Goal: Task Accomplishment & Management: Complete application form

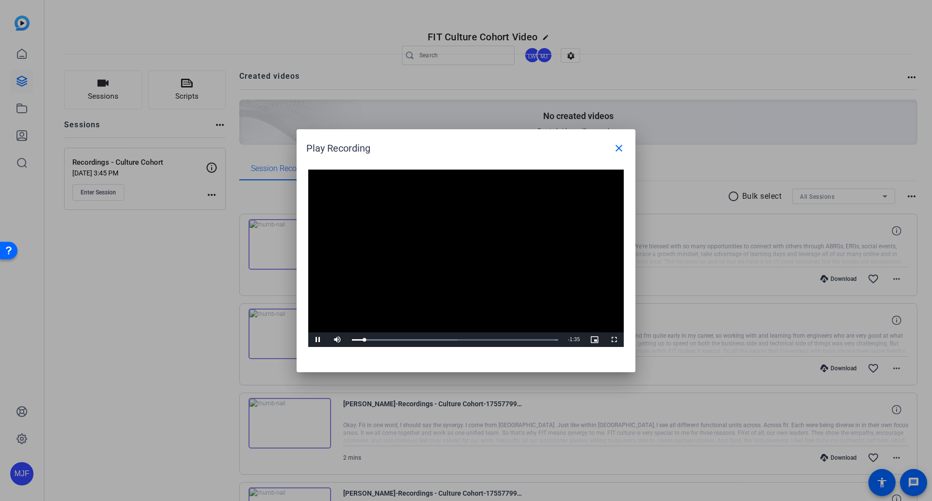
scroll to position [194, 0]
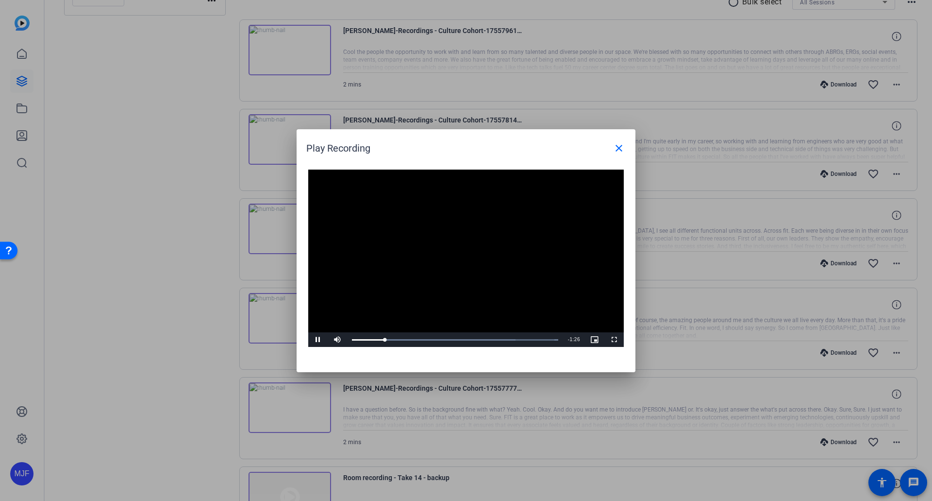
click at [513, 252] on video "Video Player" at bounding box center [466, 258] width 316 height 178
click at [410, 291] on video "Video Player" at bounding box center [466, 258] width 316 height 178
click at [506, 292] on video "Video Player" at bounding box center [466, 258] width 316 height 178
click at [525, 318] on video "Video Player" at bounding box center [466, 258] width 316 height 178
click at [526, 212] on video "Video Player" at bounding box center [466, 258] width 316 height 178
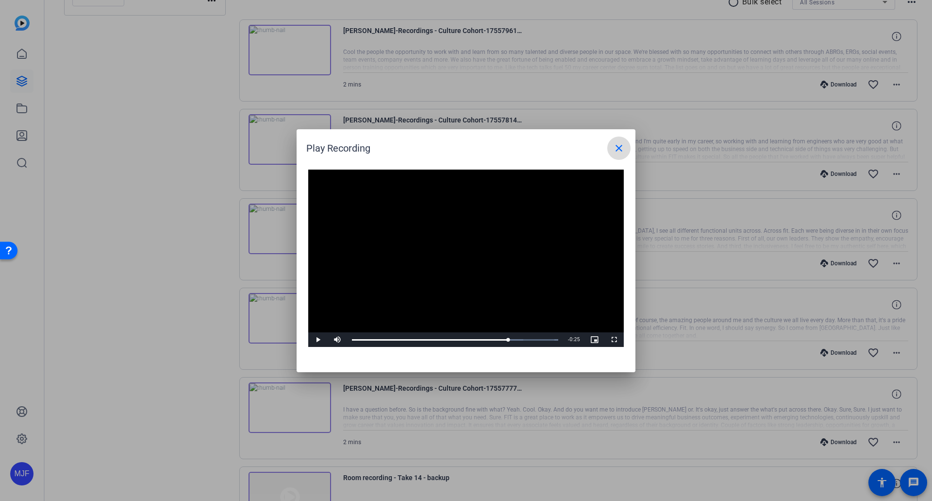
click at [619, 148] on mat-icon "close" at bounding box center [619, 148] width 12 height 12
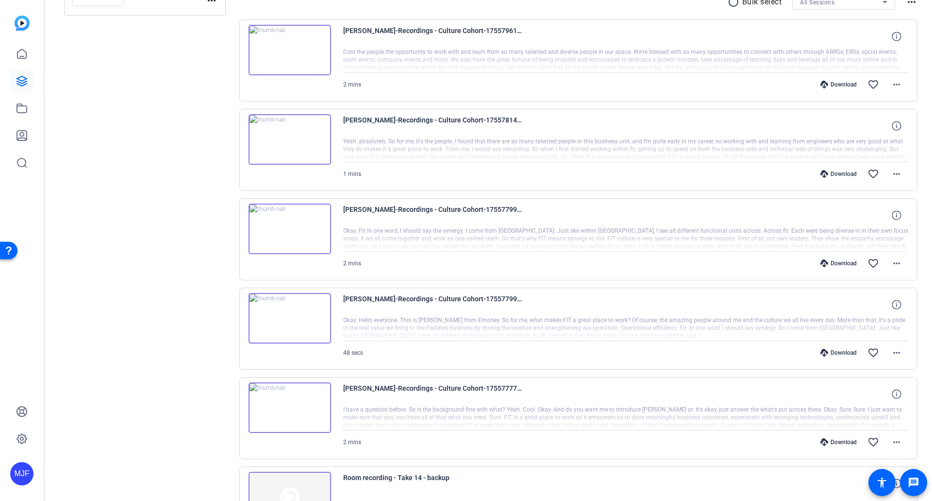
scroll to position [0, 0]
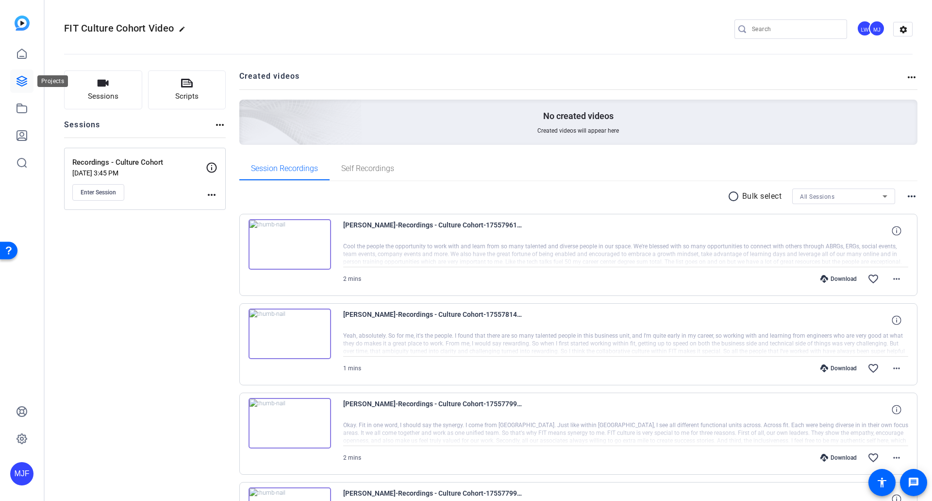
click at [20, 76] on icon at bounding box center [22, 81] width 12 height 12
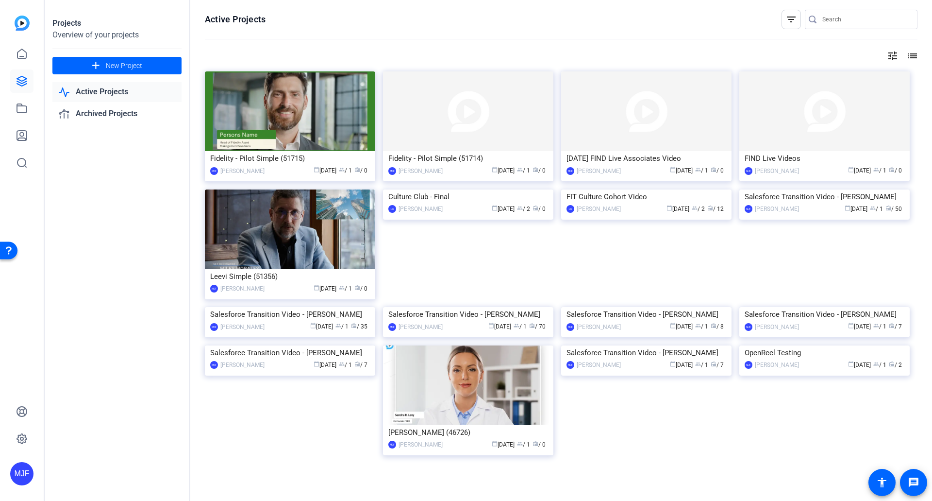
click at [295, 158] on div "Fidelity - Pilot Simple (51715)" at bounding box center [290, 158] width 160 height 15
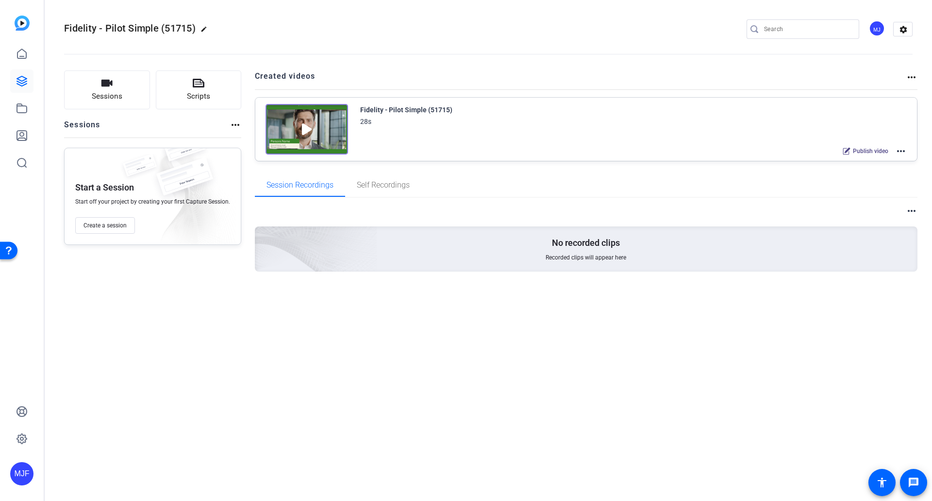
click at [434, 106] on div "Fidelity - Pilot Simple (51715)" at bounding box center [406, 110] width 92 height 12
click at [311, 123] on img at bounding box center [307, 129] width 83 height 50
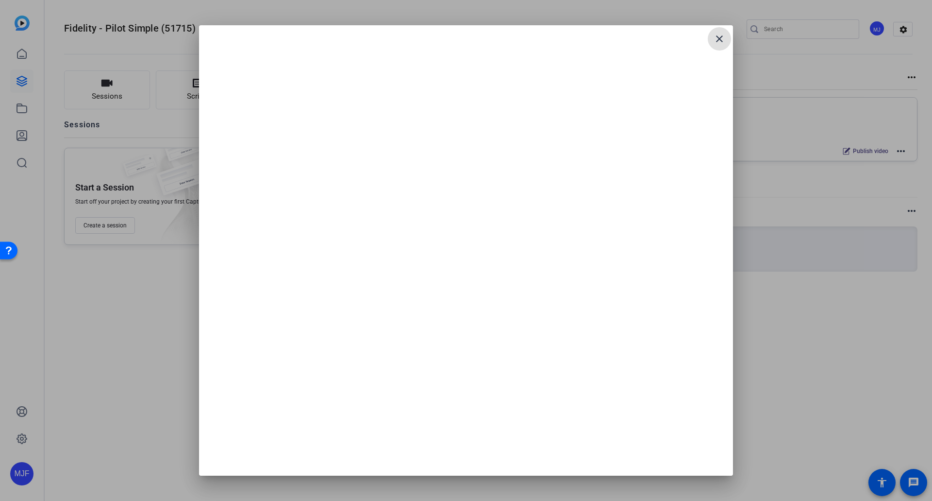
click at [716, 45] on span at bounding box center [719, 38] width 23 height 23
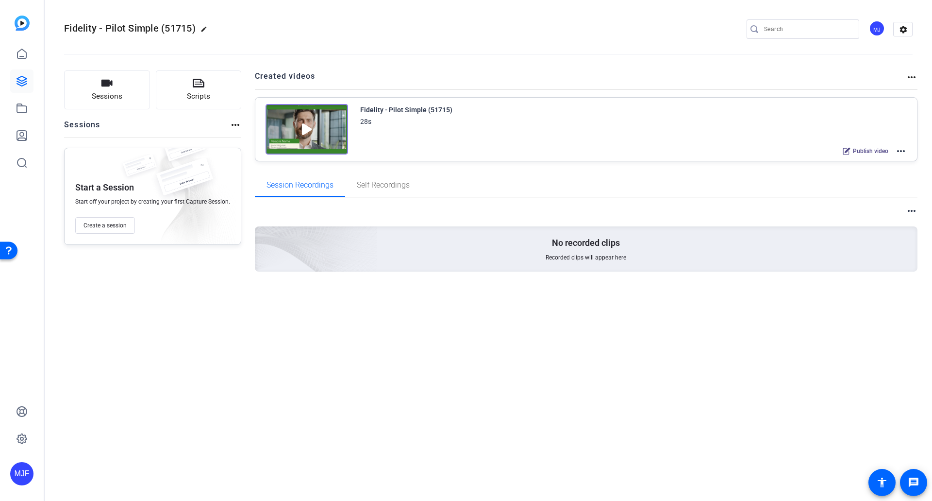
click at [907, 155] on div "Fidelity - Pilot Simple (51715) 28s Publish video more_horiz" at bounding box center [586, 129] width 662 height 63
click at [905, 152] on mat-icon "more_horiz" at bounding box center [901, 151] width 12 height 12
click at [897, 161] on span "Edit in Creator" at bounding box center [865, 163] width 67 height 12
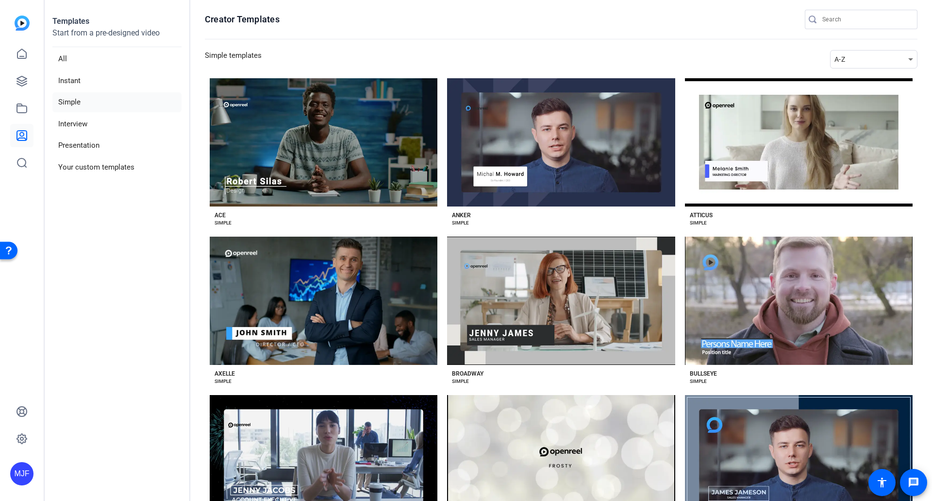
click at [17, 19] on img at bounding box center [22, 23] width 15 height 15
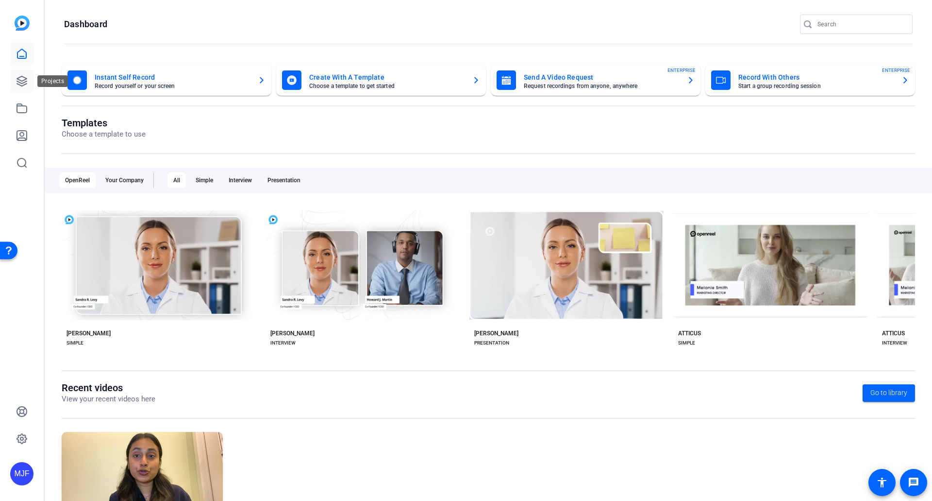
click at [20, 78] on icon at bounding box center [22, 81] width 10 height 10
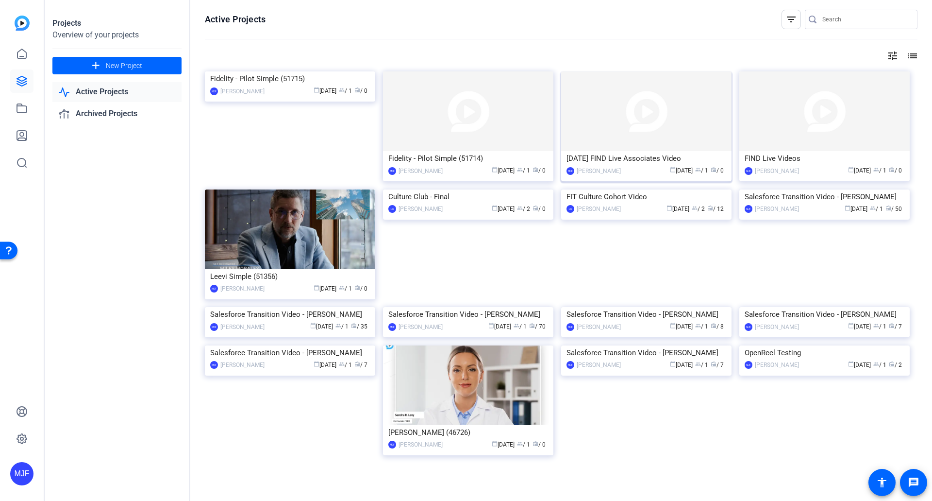
click at [656, 158] on div "[DATE] FIND Live Associates Video" at bounding box center [647, 158] width 160 height 15
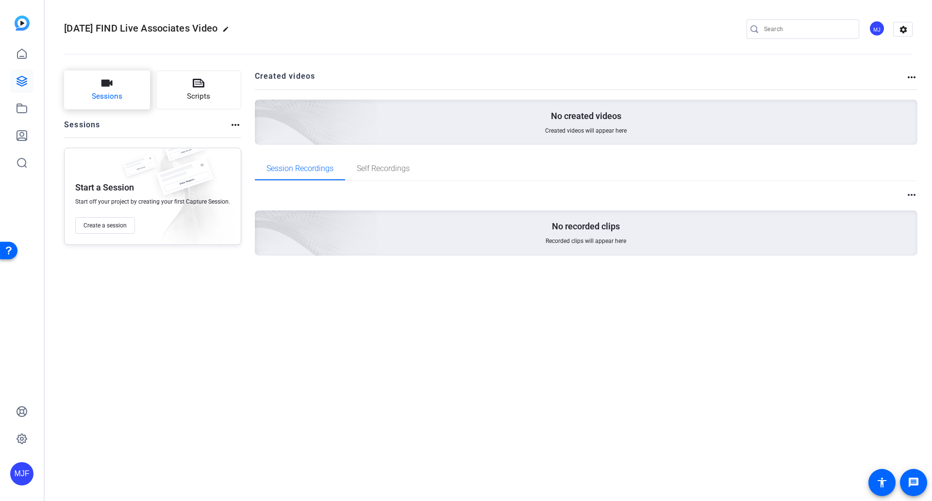
click at [117, 93] on span "Sessions" at bounding box center [107, 96] width 31 height 11
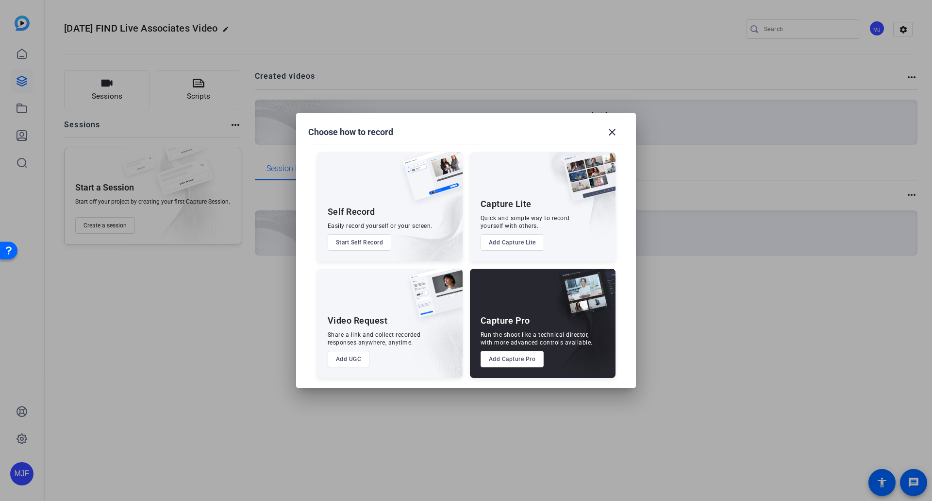
click at [350, 354] on button "Add UGC" at bounding box center [349, 359] width 42 height 17
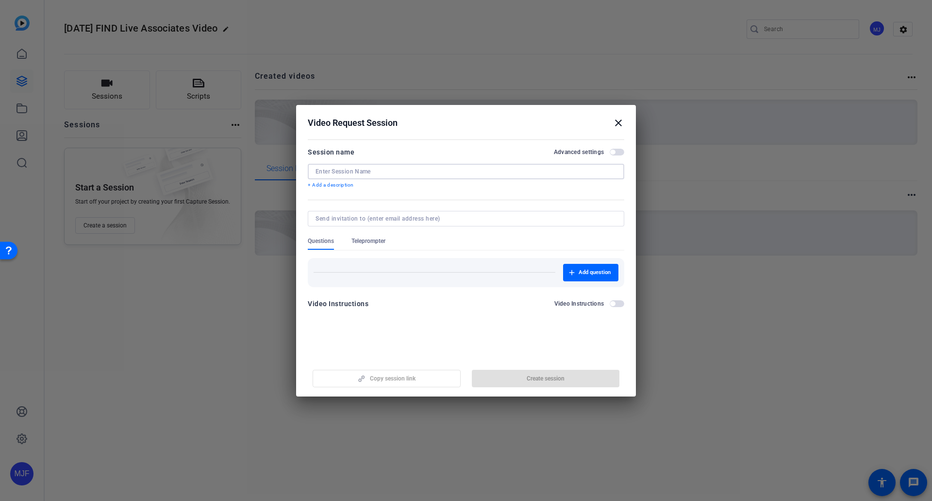
click at [323, 168] on input at bounding box center [466, 171] width 301 height 8
paste input "Sachin Bindal"
type input "Sachin Bindal Video Submission"
click at [444, 320] on mat-dialog-content "Session name Advanced settings Sachin Bindal Video Submission + Add a descripti…" at bounding box center [466, 230] width 340 height 189
click at [515, 388] on span "button" at bounding box center [546, 378] width 148 height 23
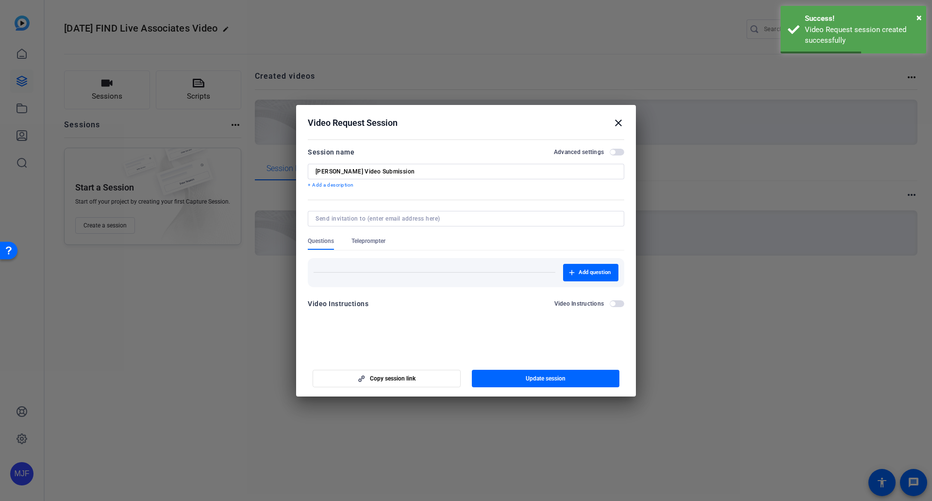
click at [620, 123] on mat-icon "close" at bounding box center [619, 123] width 12 height 12
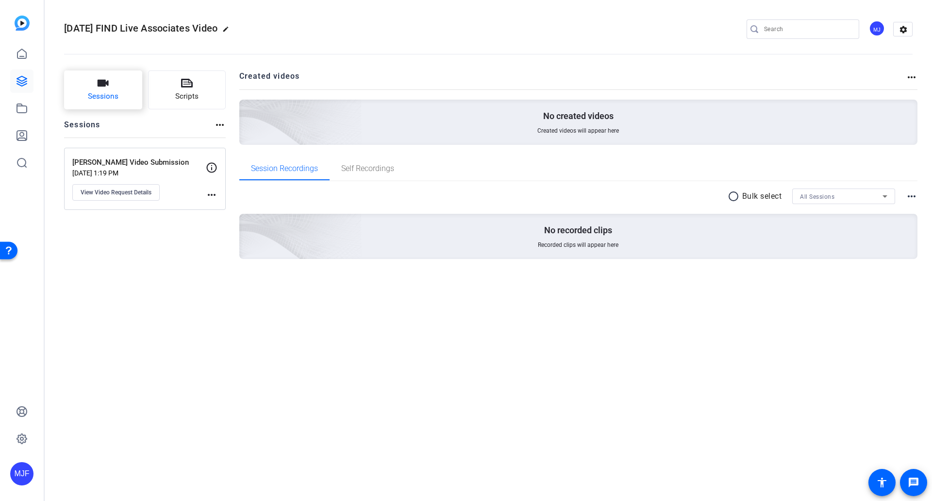
click at [120, 71] on button "Sessions" at bounding box center [103, 89] width 78 height 39
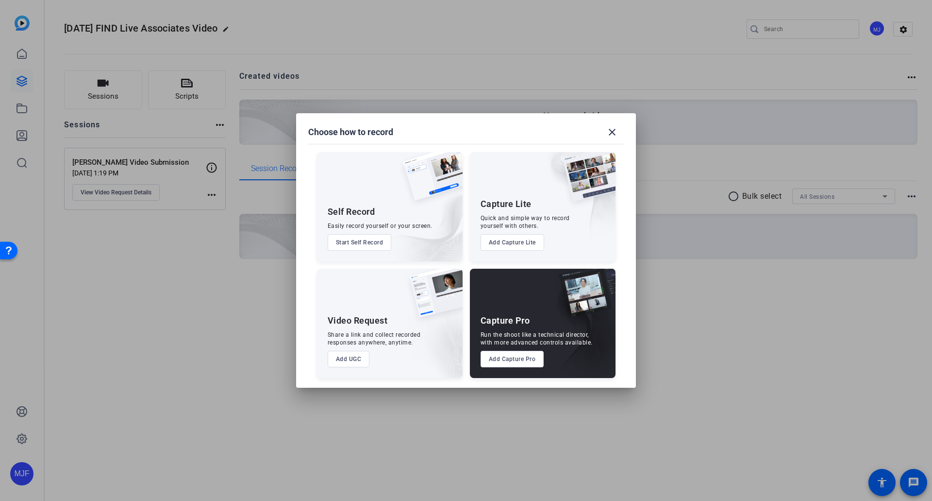
click at [353, 360] on button "Add UGC" at bounding box center [349, 359] width 42 height 17
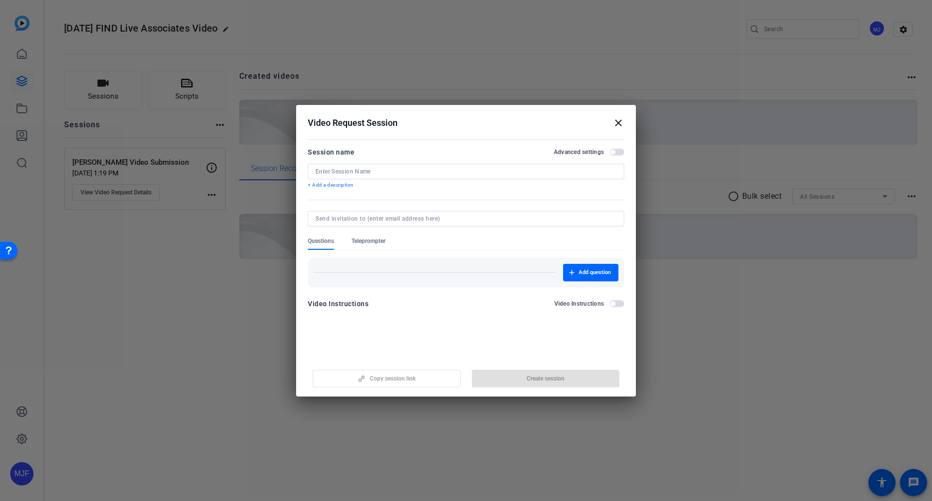
click at [354, 177] on div at bounding box center [466, 172] width 301 height 16
click at [352, 170] on input at bounding box center [466, 171] width 301 height 8
paste input "Gomathi S"
type input "Gomathi S Video Submission"
click at [536, 378] on span "Create session" at bounding box center [546, 378] width 38 height 8
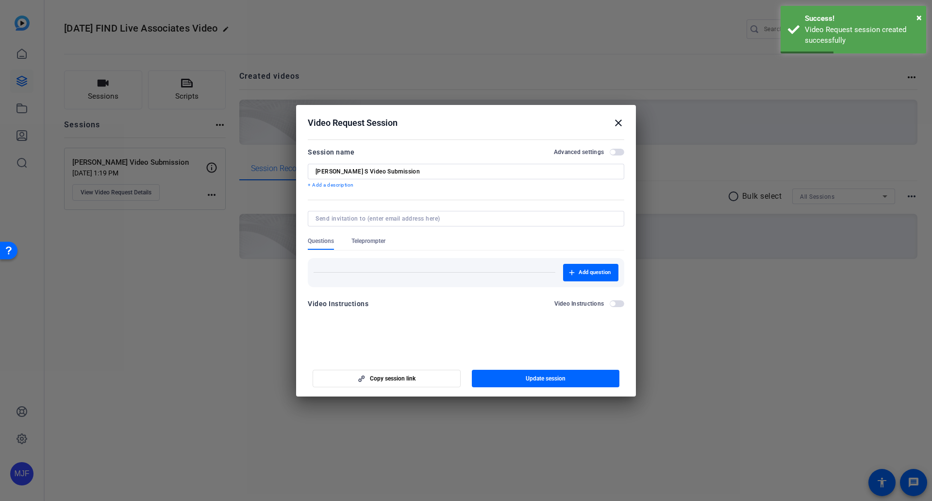
click at [619, 118] on mat-icon "close" at bounding box center [619, 123] width 12 height 12
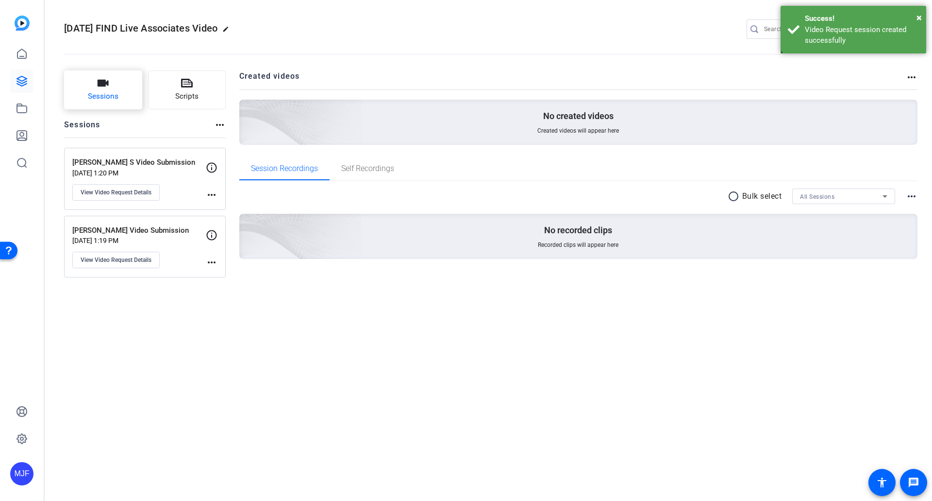
click at [88, 94] on span "Sessions" at bounding box center [103, 96] width 31 height 11
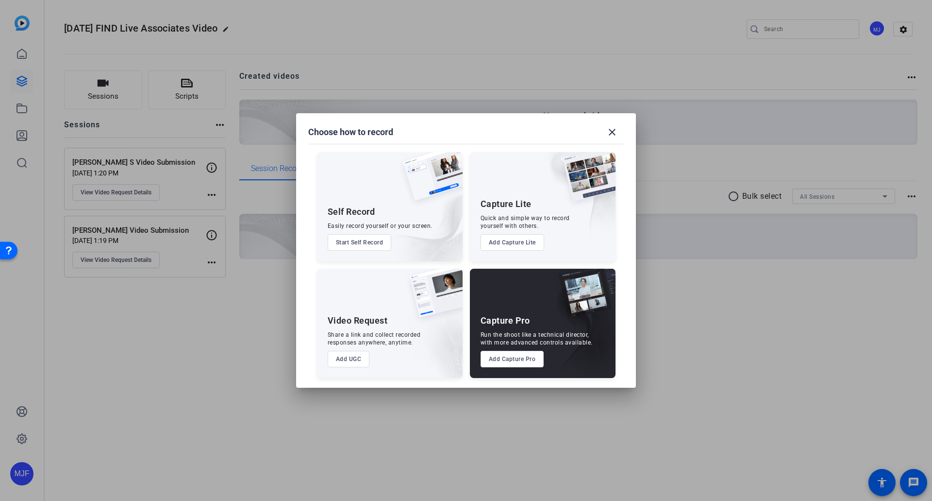
click at [346, 354] on button "Add UGC" at bounding box center [349, 359] width 42 height 17
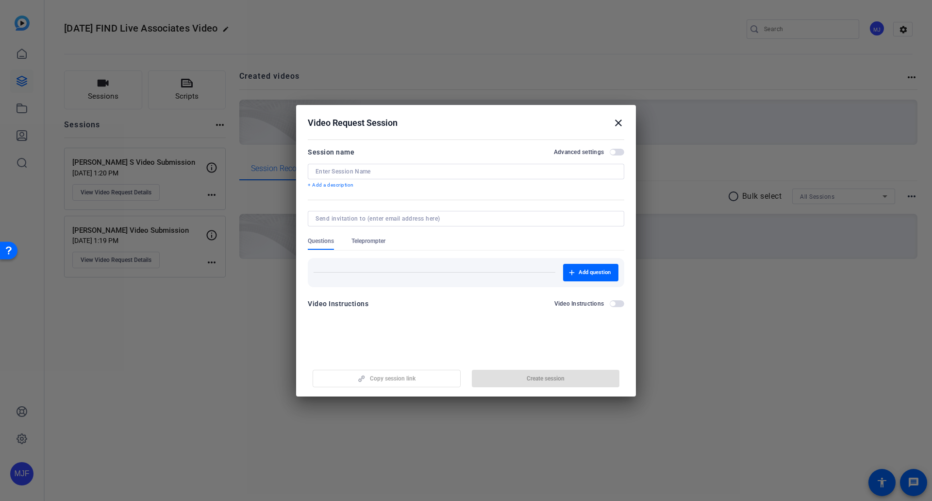
click at [345, 174] on input at bounding box center [466, 171] width 301 height 8
paste input "Harsh Srivastava"
type input "Harsh Srivastava Video Submission"
click at [514, 391] on mat-dialog-actions "Copy session link Create session" at bounding box center [466, 376] width 340 height 39
click at [511, 382] on span "button" at bounding box center [546, 378] width 148 height 23
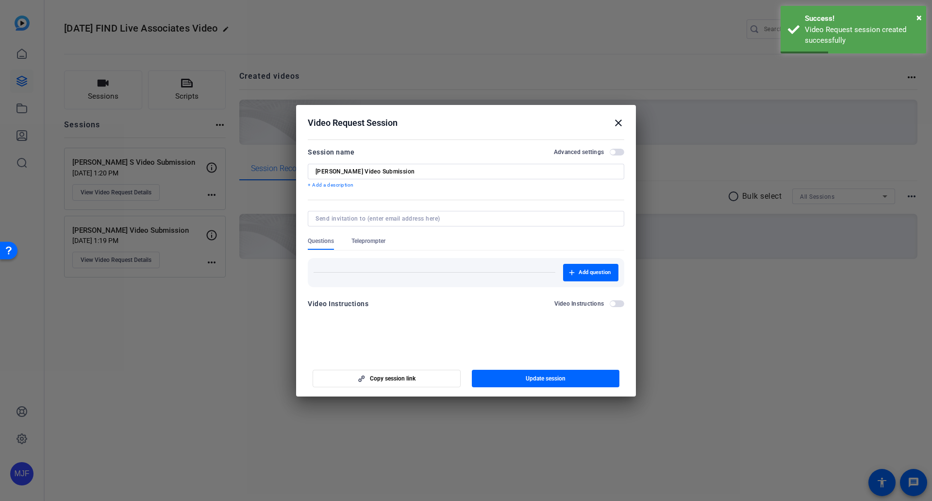
click at [619, 123] on mat-icon "close" at bounding box center [619, 123] width 12 height 12
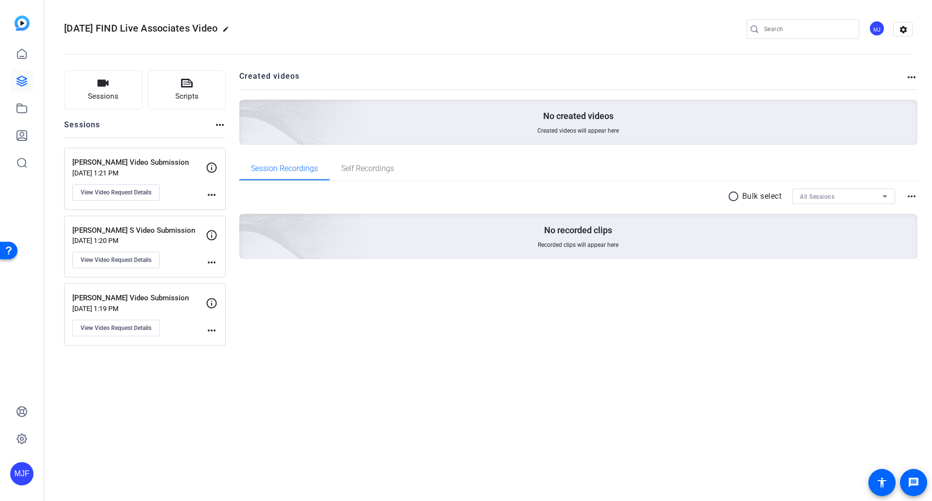
click at [215, 329] on mat-icon "more_horiz" at bounding box center [212, 330] width 12 height 12
click at [190, 304] on div at bounding box center [466, 250] width 932 height 501
click at [134, 329] on span "View Video Request Details" at bounding box center [116, 328] width 71 height 8
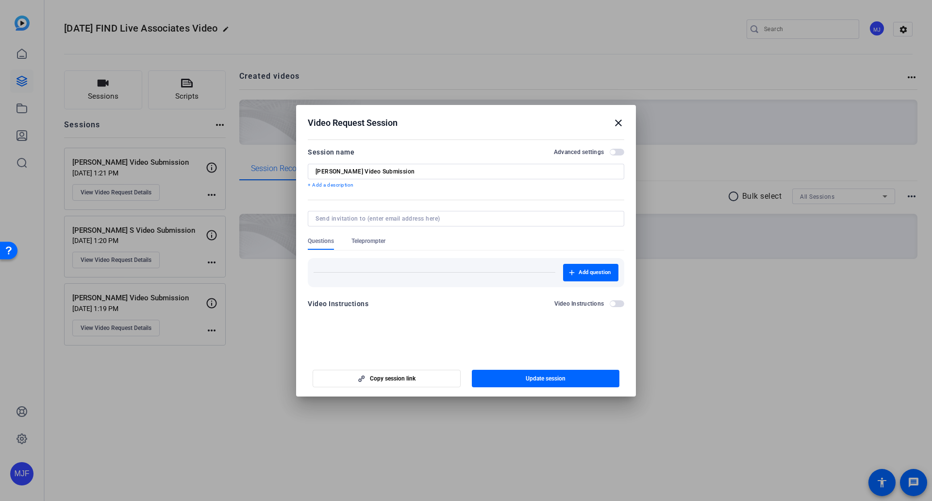
click at [616, 123] on mat-icon "close" at bounding box center [619, 123] width 12 height 12
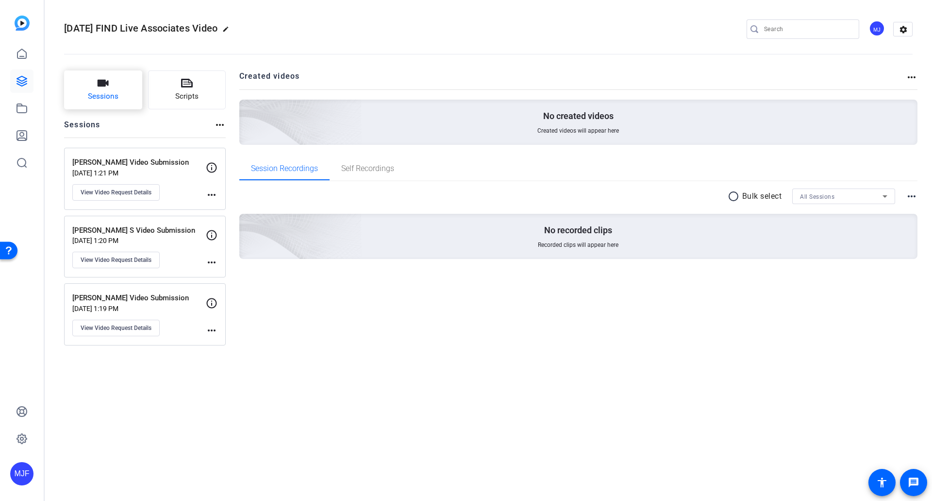
click at [130, 76] on button "Sessions" at bounding box center [103, 89] width 78 height 39
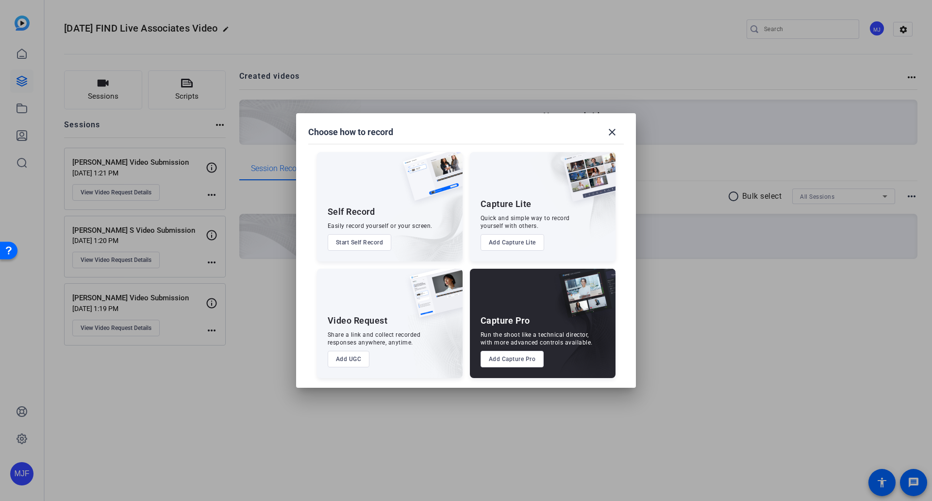
click at [338, 352] on button "Add UGC" at bounding box center [349, 359] width 42 height 17
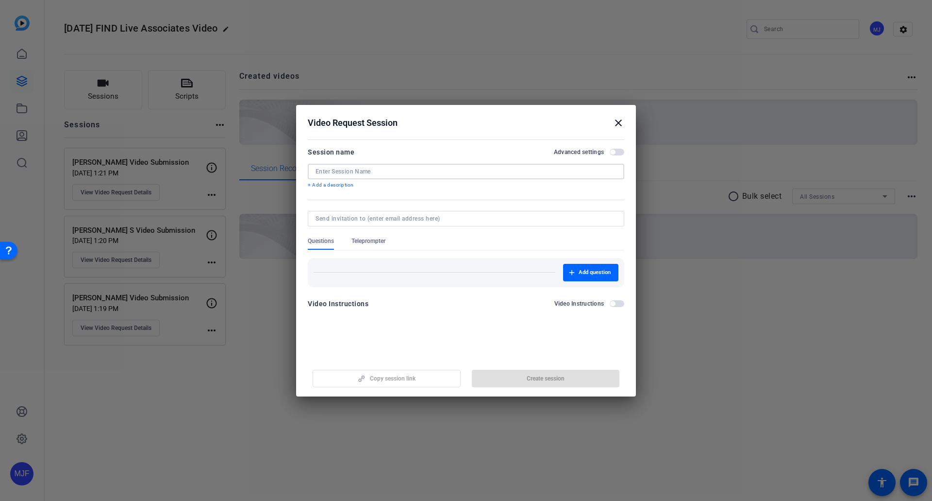
click at [343, 171] on input at bounding box center [466, 171] width 301 height 8
paste input "Sibili Iqbal"
type input "Sibili Iqbal Video Submission"
click at [573, 380] on span "button" at bounding box center [546, 378] width 148 height 23
click at [617, 123] on mat-icon "close" at bounding box center [619, 123] width 12 height 12
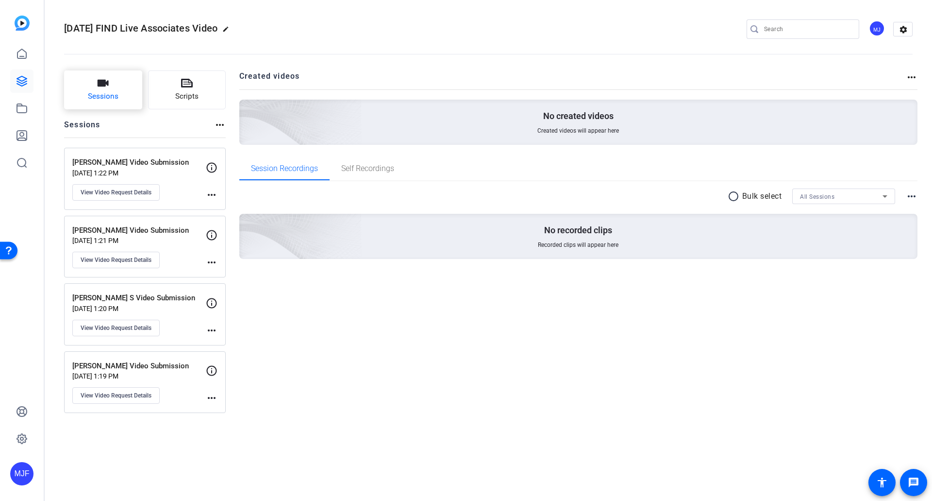
click at [125, 97] on button "Sessions" at bounding box center [103, 89] width 78 height 39
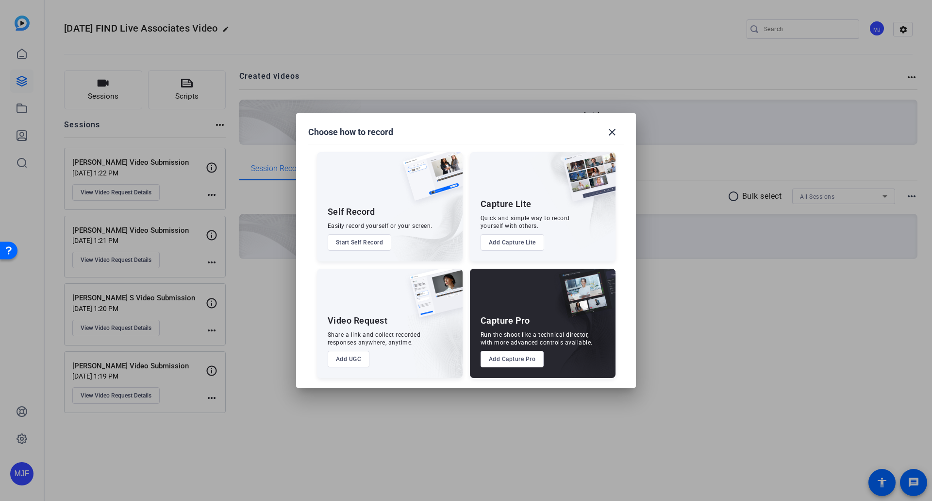
click at [354, 359] on button "Add UGC" at bounding box center [349, 359] width 42 height 17
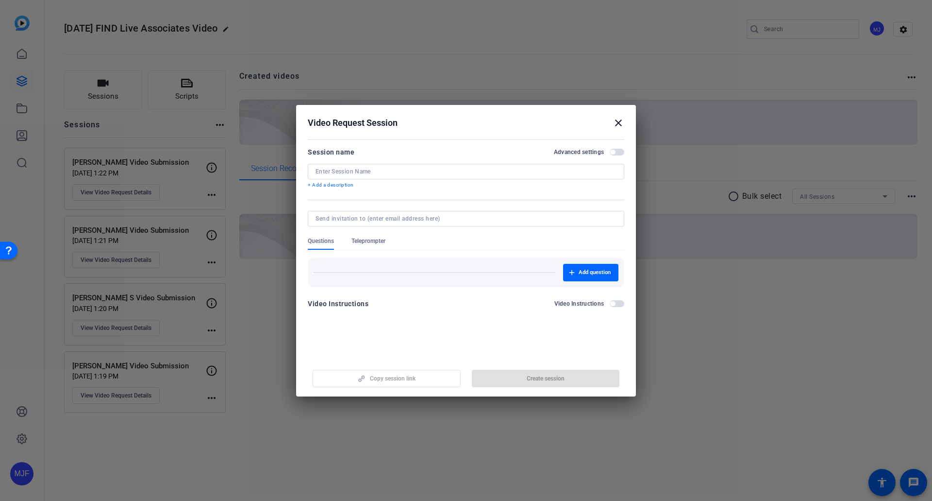
click at [328, 179] on div at bounding box center [466, 184] width 317 height 11
click at [326, 172] on input at bounding box center [466, 171] width 301 height 8
paste input "Ananya Nair"
click at [511, 378] on span "button" at bounding box center [546, 378] width 148 height 23
click at [393, 171] on input "Ananya Nair" at bounding box center [466, 171] width 301 height 8
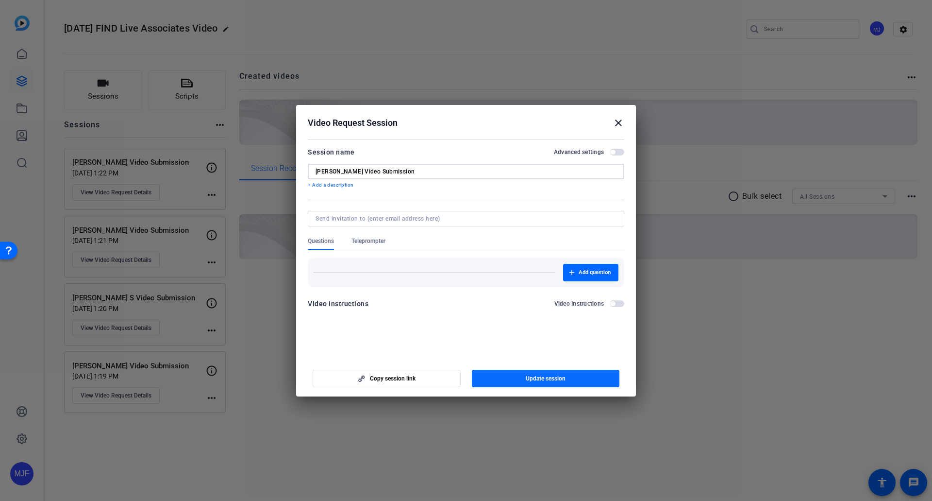
type input "Ananya Nair Video Submission"
click at [497, 385] on span "button" at bounding box center [546, 378] width 148 height 23
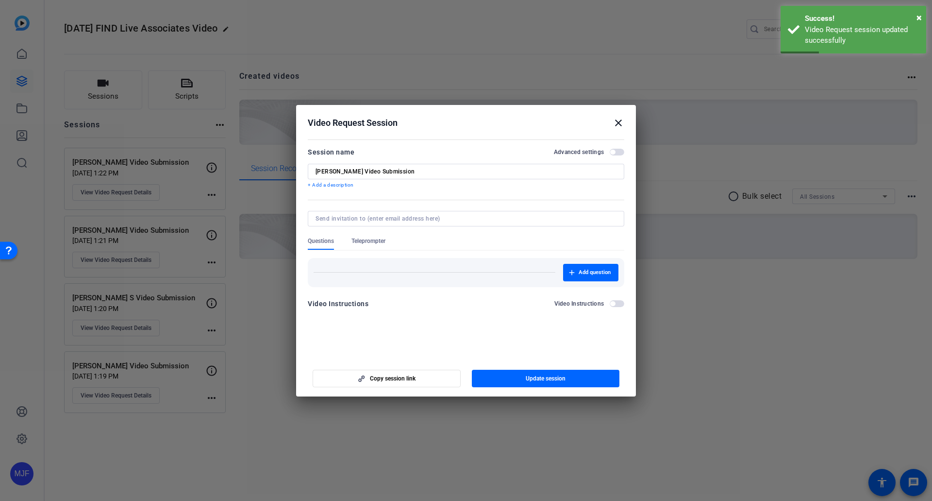
click at [615, 121] on mat-icon "close" at bounding box center [619, 123] width 12 height 12
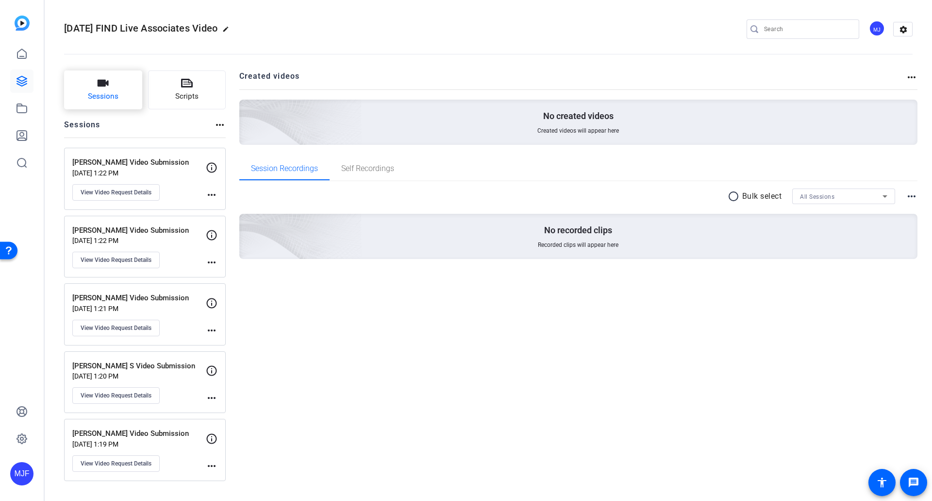
click at [97, 95] on span "Sessions" at bounding box center [103, 96] width 31 height 11
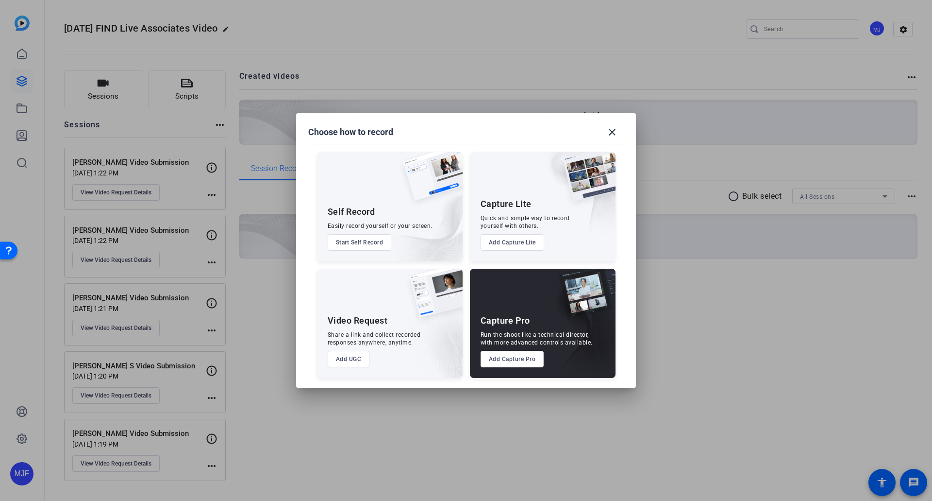
click at [352, 361] on button "Add UGC" at bounding box center [349, 359] width 42 height 17
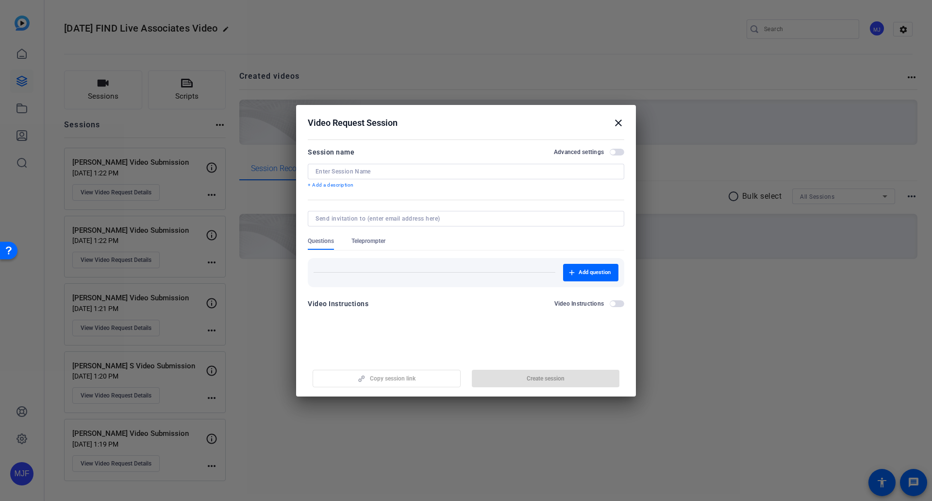
click at [395, 169] on input at bounding box center [466, 171] width 301 height 8
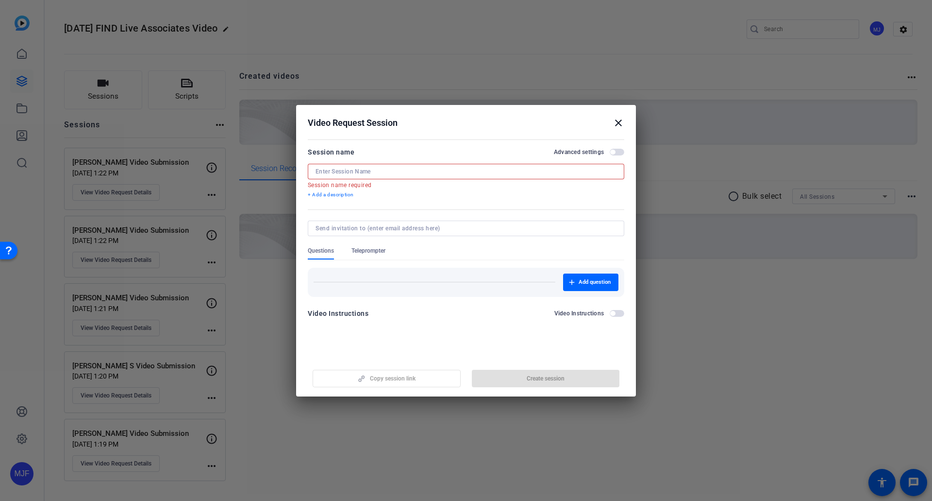
click at [328, 167] on div at bounding box center [466, 172] width 301 height 16
drag, startPoint x: 328, startPoint y: 167, endPoint x: 319, endPoint y: 166, distance: 8.3
click at [319, 166] on div at bounding box center [466, 172] width 301 height 16
click at [319, 172] on input at bounding box center [466, 171] width 301 height 8
paste input "Manikandan Kathirvel"
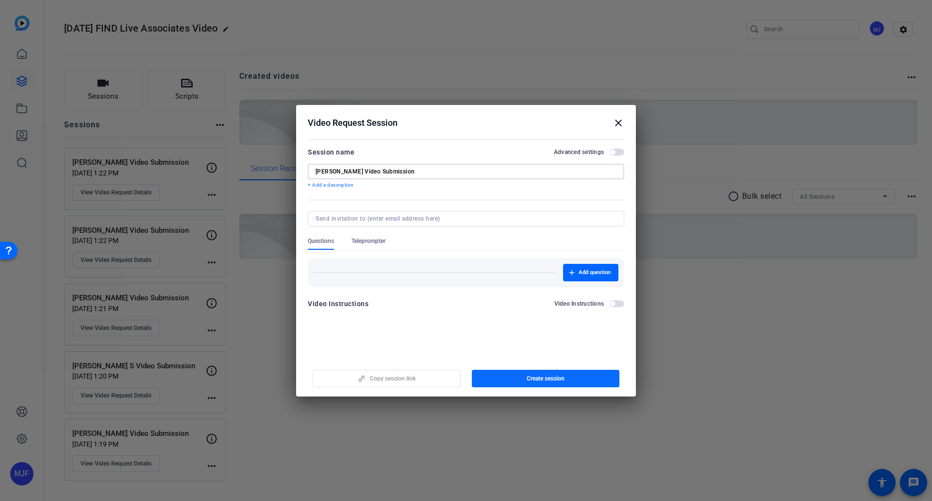
type input "Manikandan Kathirvel Video Submission"
click at [537, 376] on span "Create session" at bounding box center [546, 378] width 38 height 8
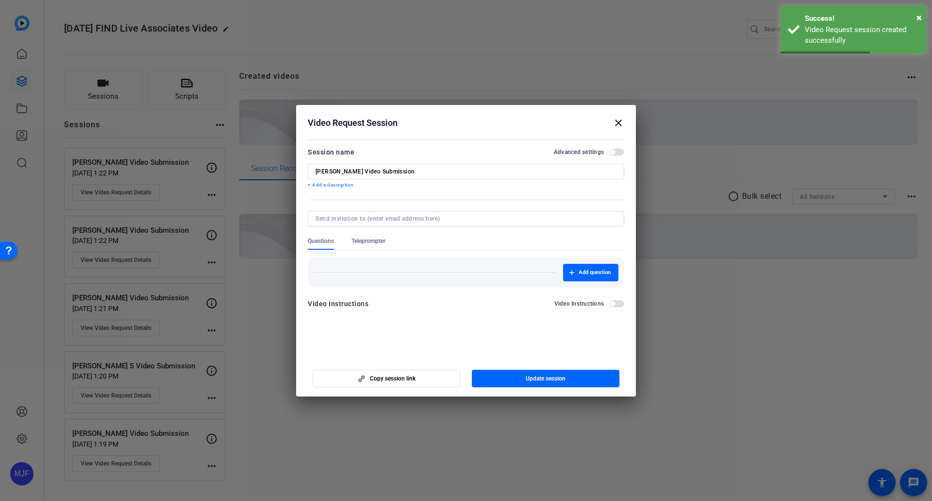
click at [610, 119] on div "Video Request Session close" at bounding box center [466, 123] width 317 height 12
click at [618, 124] on mat-icon "close" at bounding box center [619, 123] width 12 height 12
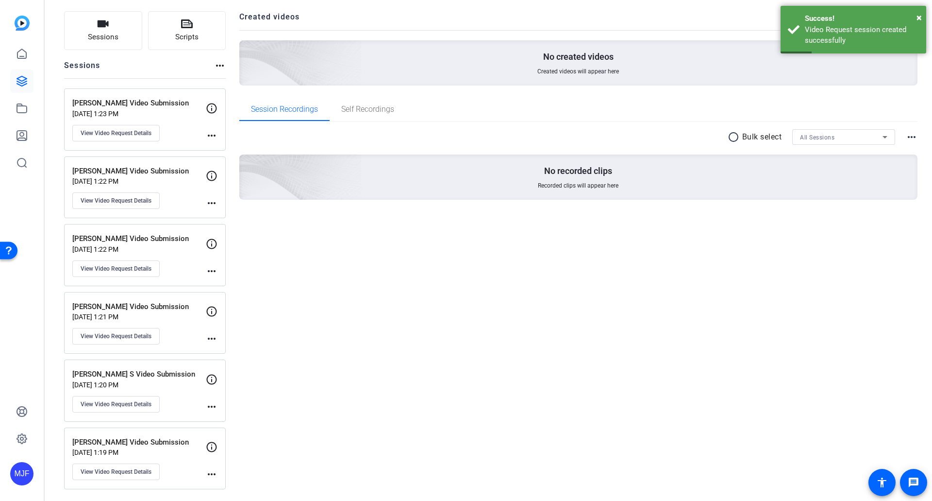
scroll to position [60, 0]
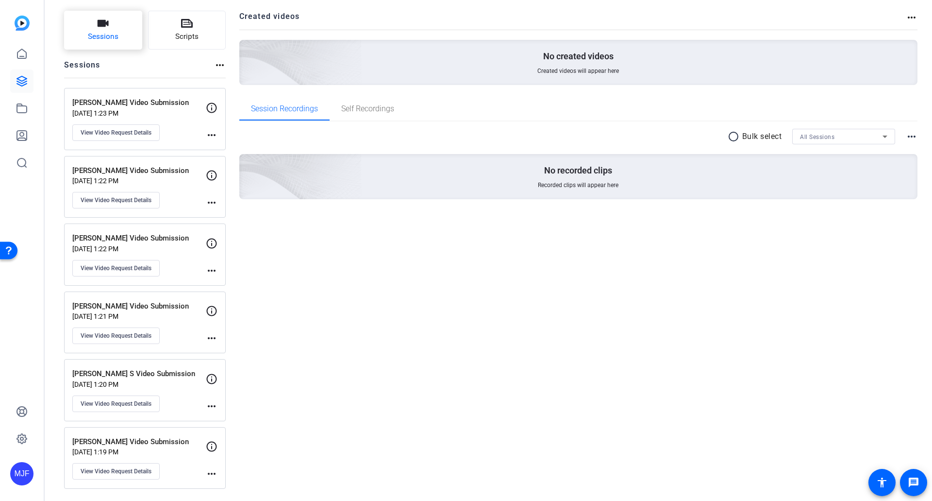
click at [120, 39] on button "Sessions" at bounding box center [103, 30] width 78 height 39
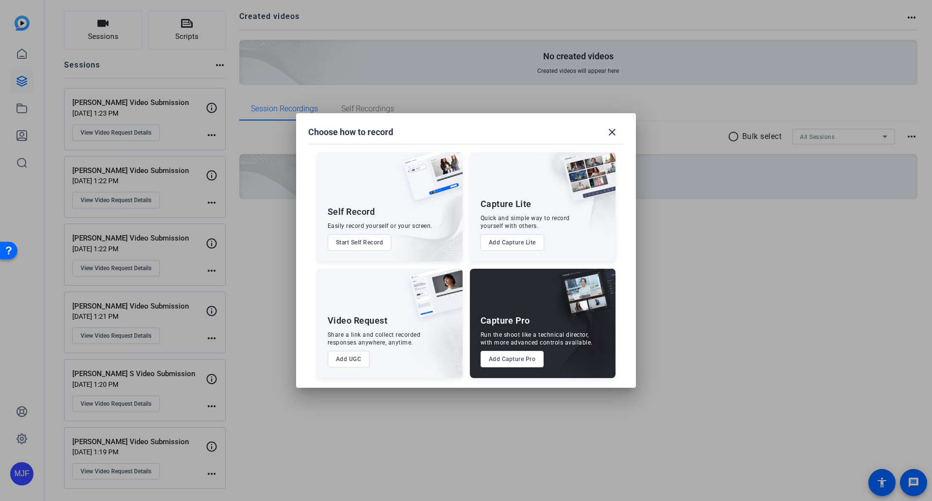
click at [358, 353] on button "Add UGC" at bounding box center [349, 359] width 42 height 17
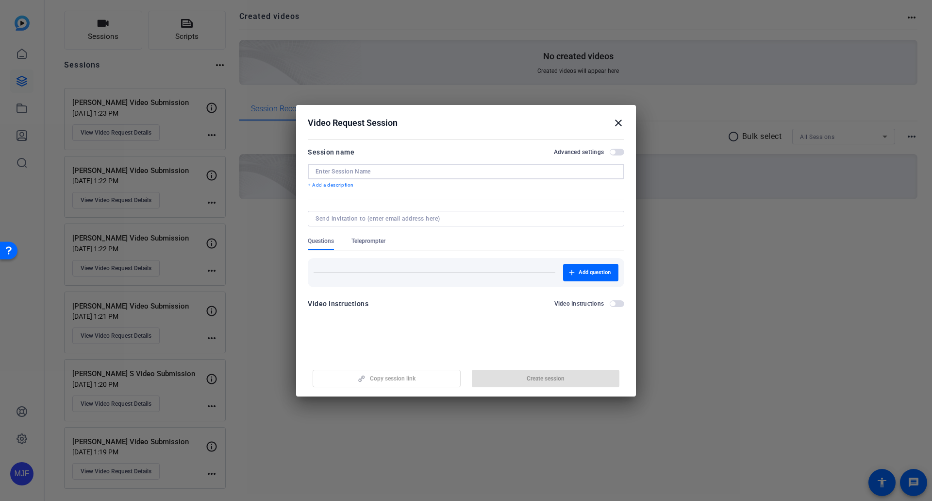
click at [333, 168] on input at bounding box center [466, 171] width 301 height 8
paste input "Queency Leena Sawyer"
type input "Queency Leena Sawyer Video Submission"
click at [513, 380] on span "button" at bounding box center [546, 378] width 148 height 23
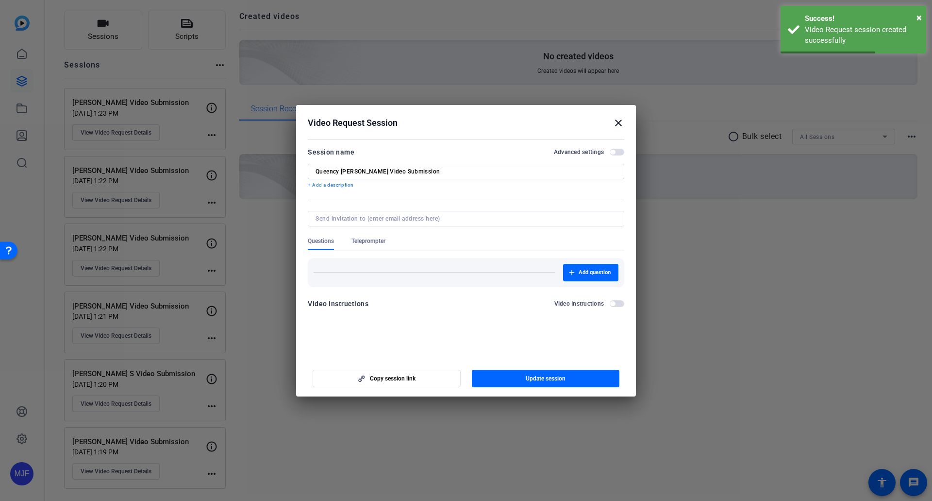
click at [615, 123] on mat-icon "close" at bounding box center [619, 123] width 12 height 12
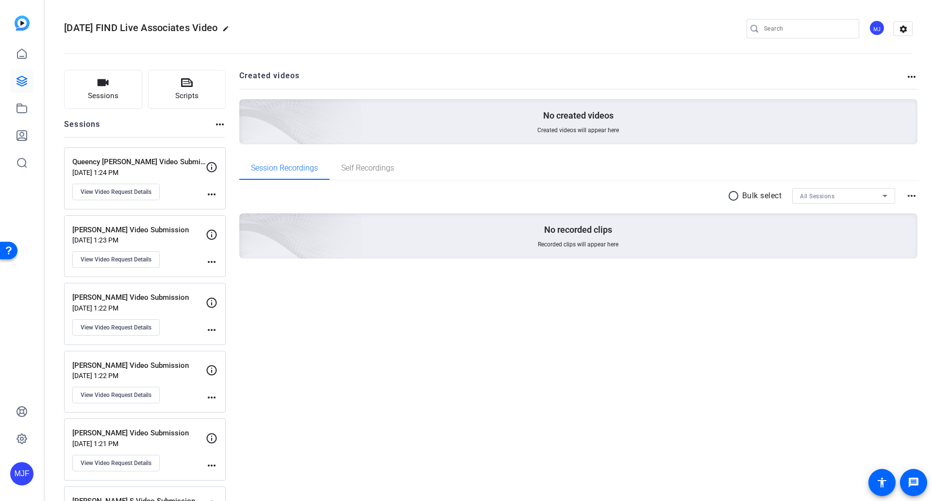
scroll to position [0, 0]
click at [107, 86] on icon "button" at bounding box center [103, 83] width 12 height 12
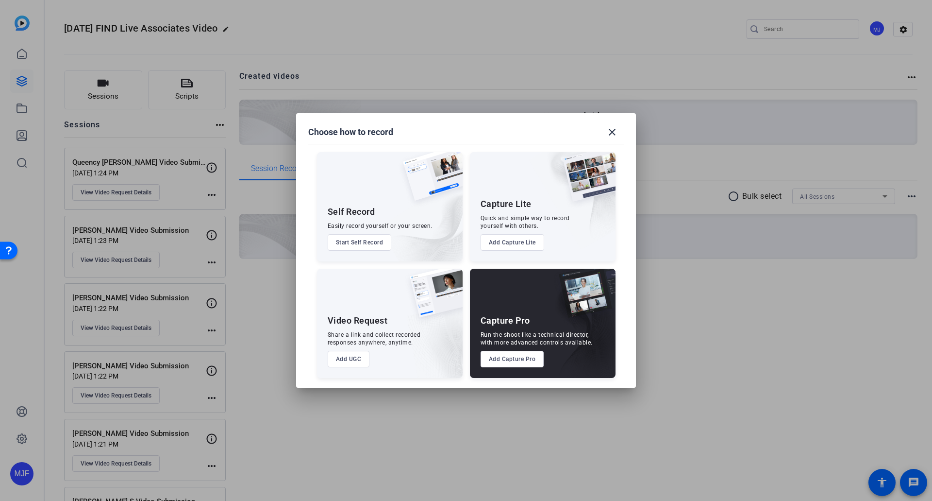
click at [361, 361] on button "Add UGC" at bounding box center [349, 359] width 42 height 17
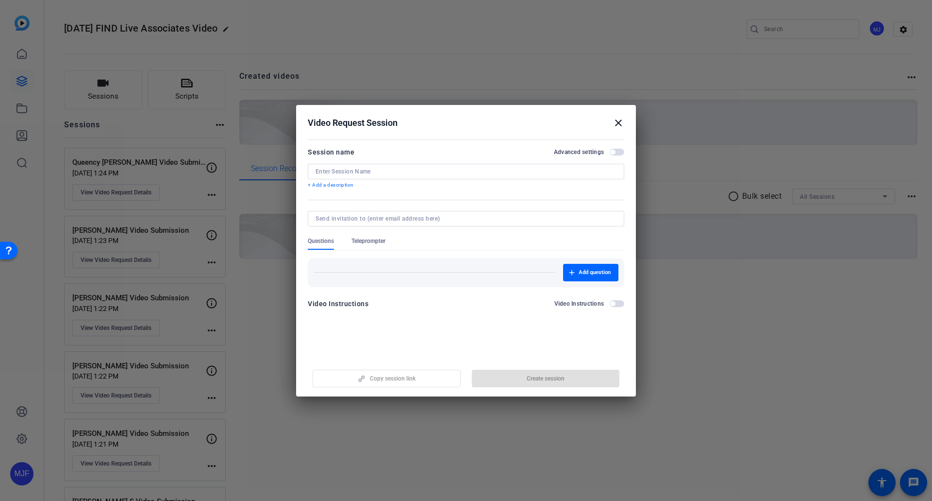
click at [349, 227] on div at bounding box center [466, 231] width 317 height 11
click at [348, 215] on input at bounding box center [464, 219] width 297 height 8
drag, startPoint x: 348, startPoint y: 218, endPoint x: 317, endPoint y: 175, distance: 53.2
click at [317, 175] on input at bounding box center [466, 171] width 301 height 8
paste input "Jasdeep Bhatia"
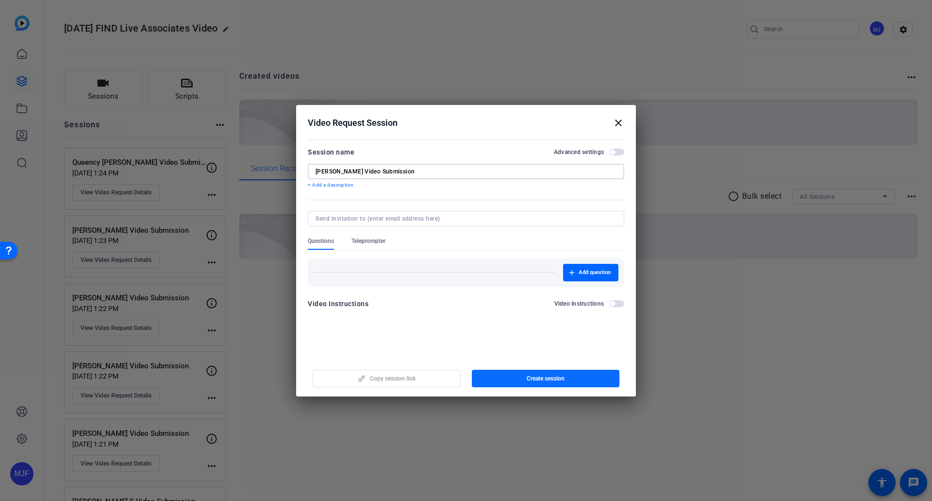
type input "Jasdeep Bhatia Video Submission"
click at [540, 382] on span "Create session" at bounding box center [546, 378] width 38 height 8
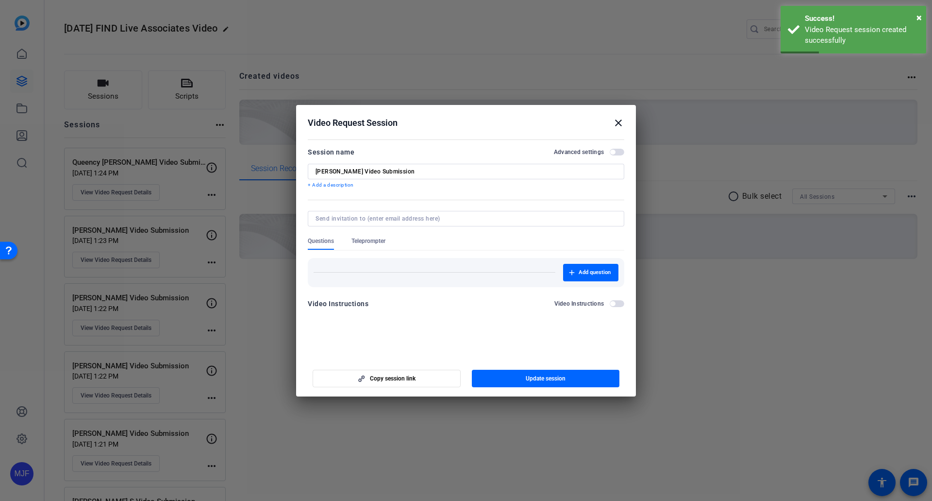
click at [616, 121] on mat-icon "close" at bounding box center [619, 123] width 12 height 12
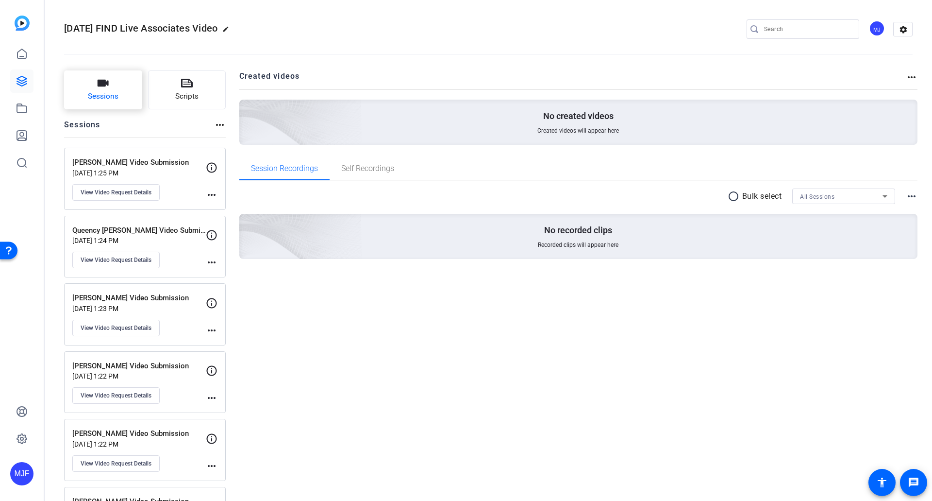
click at [124, 97] on button "Sessions" at bounding box center [103, 89] width 78 height 39
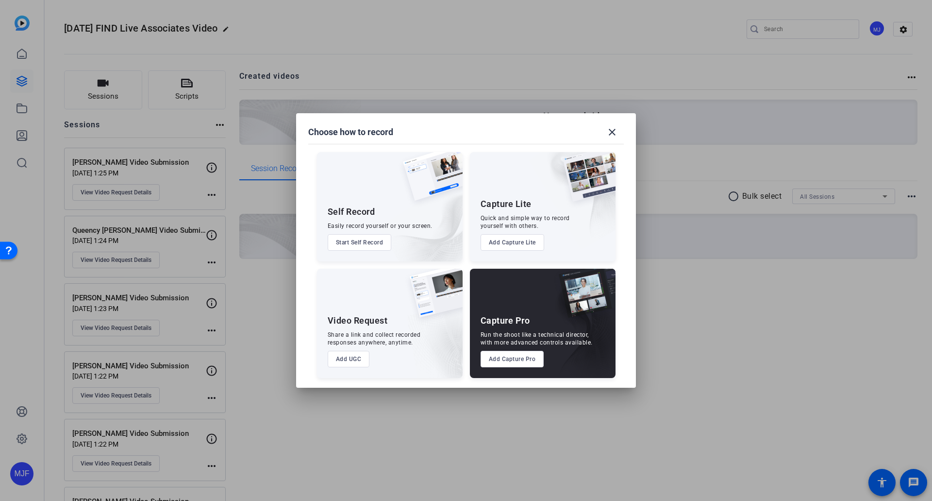
click at [356, 352] on button "Add UGC" at bounding box center [349, 359] width 42 height 17
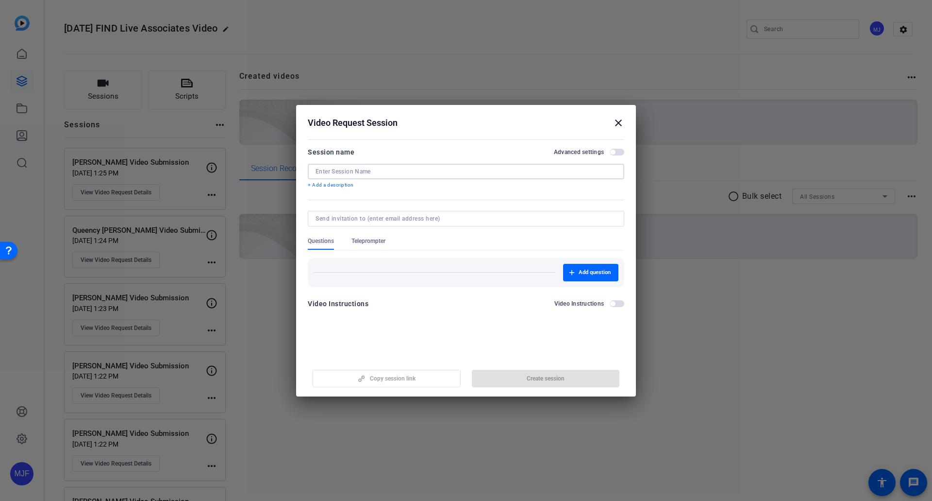
click at [356, 174] on input at bounding box center [466, 171] width 301 height 8
paste input "Devesh Raj"
drag, startPoint x: 375, startPoint y: 172, endPoint x: 346, endPoint y: 176, distance: 29.4
click at [346, 176] on div "Devesh Raj" at bounding box center [466, 172] width 301 height 16
type input "Devesh Raj Video Submission"
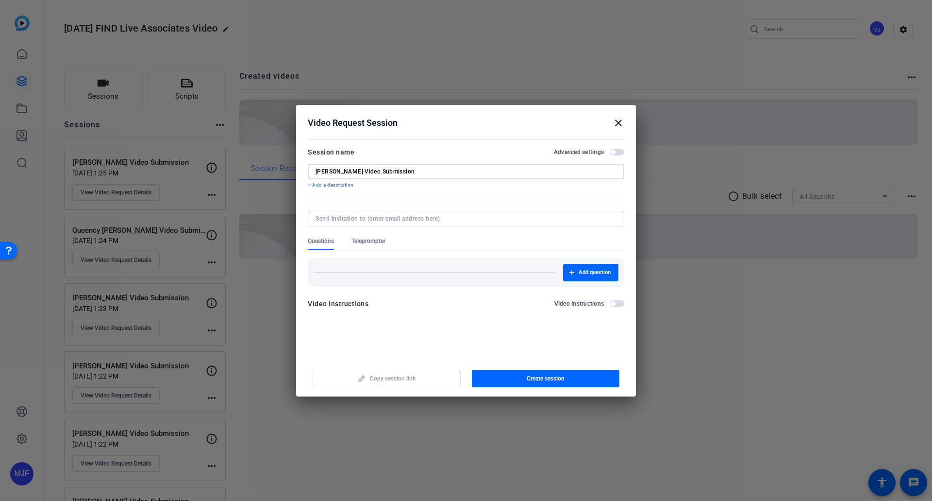
click at [567, 382] on span "button" at bounding box center [546, 378] width 148 height 23
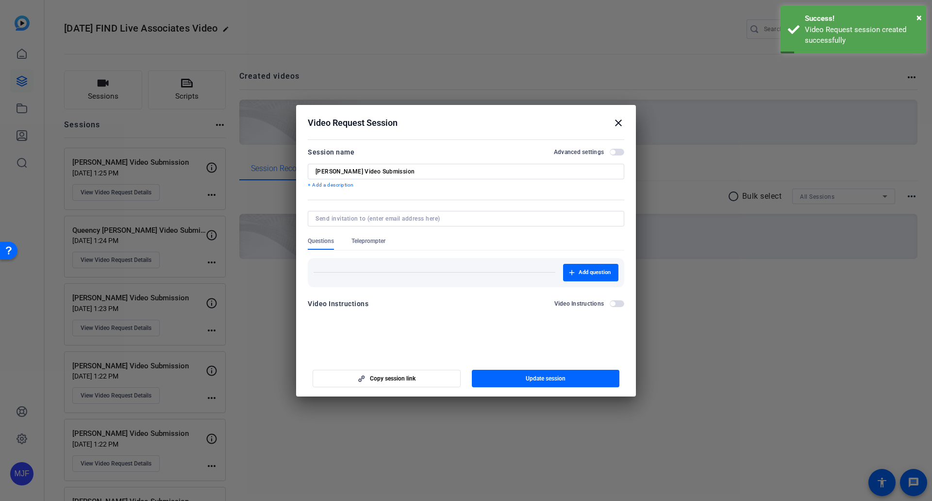
click at [619, 122] on mat-icon "close" at bounding box center [619, 123] width 12 height 12
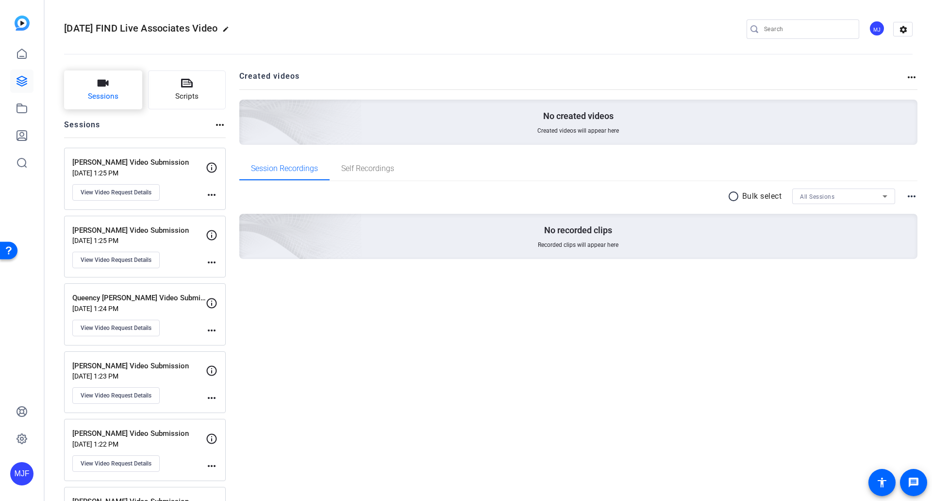
click at [102, 100] on span "Sessions" at bounding box center [103, 96] width 31 height 11
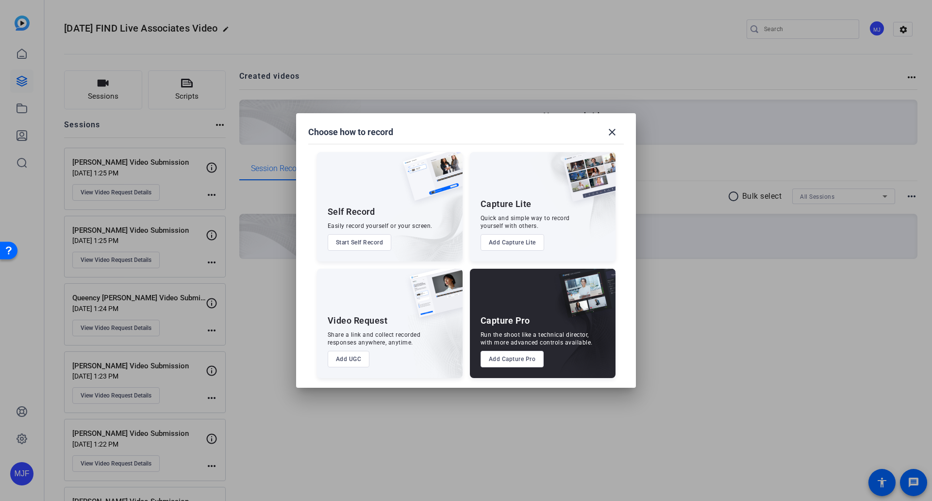
click at [361, 345] on div "Share a link and collect recorded responses anywhere, anytime." at bounding box center [374, 339] width 93 height 16
click at [361, 358] on button "Add UGC" at bounding box center [349, 359] width 42 height 17
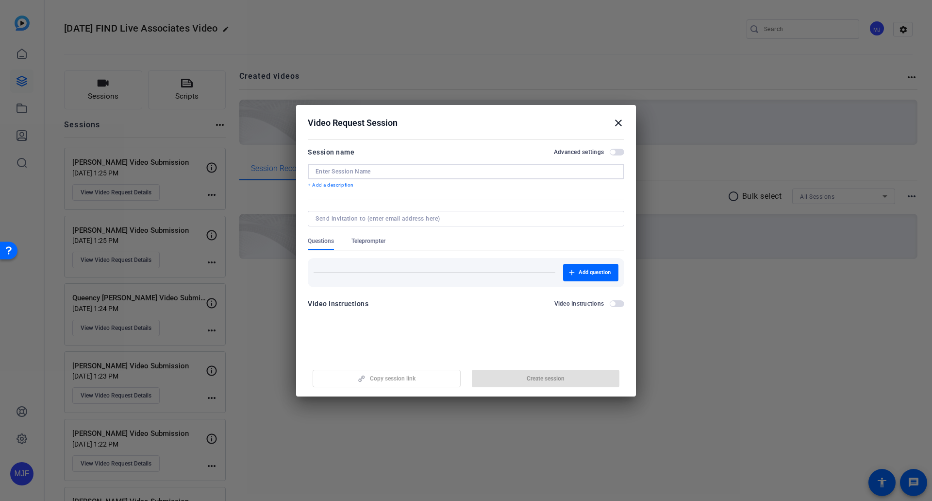
click at [338, 174] on input at bounding box center [466, 171] width 301 height 8
paste input "Aritra Chatterjee"
type input "Aritra Chatterjee Video Submission"
click at [550, 382] on button "Create session" at bounding box center [546, 377] width 148 height 17
click at [619, 126] on mat-icon "close" at bounding box center [619, 123] width 12 height 12
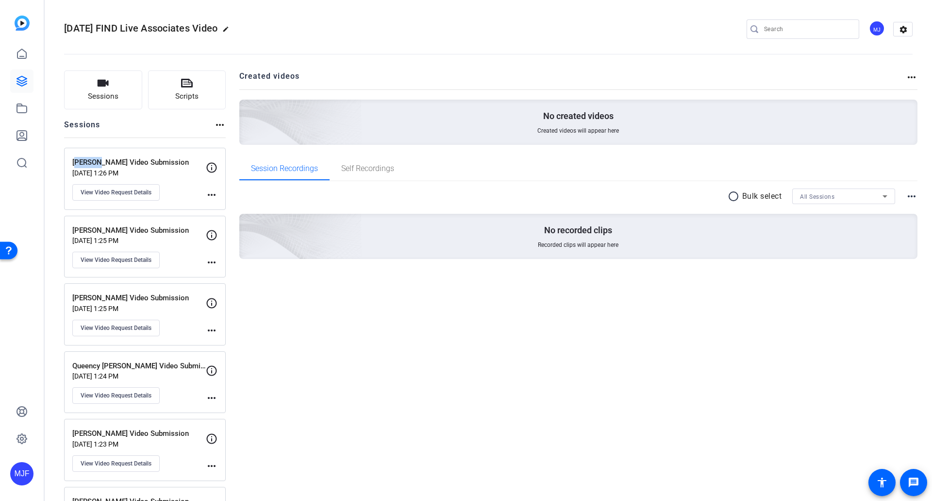
drag, startPoint x: 74, startPoint y: 162, endPoint x: 89, endPoint y: 165, distance: 15.2
click at [89, 165] on p "Aritra Chatterjee Video Submission" at bounding box center [139, 162] width 134 height 11
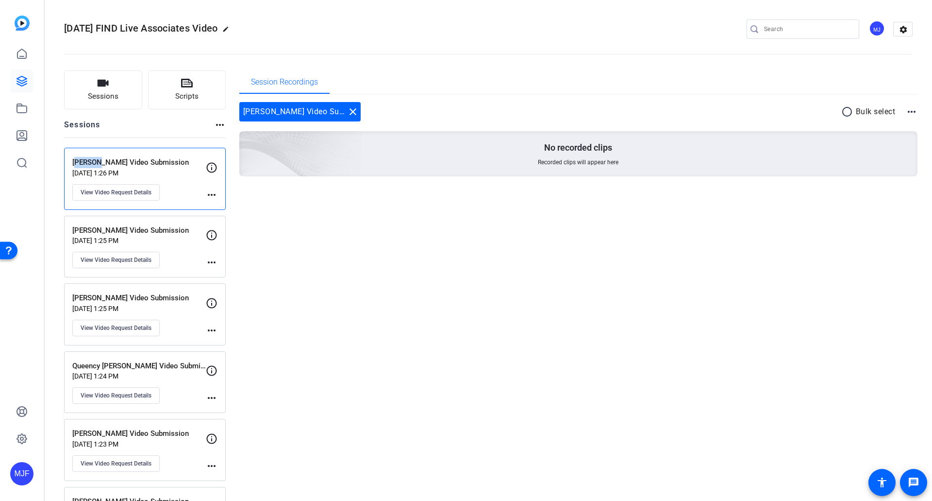
copy p "Aritra"
click at [405, 318] on div "Session Recordings Aritra Chatterjee Video Submission close radio_button_unchec…" at bounding box center [578, 444] width 679 height 749
click at [378, 394] on div "Session Recordings Aritra Chatterjee Video Submission close radio_button_unchec…" at bounding box center [578, 444] width 679 height 749
click at [120, 193] on span "View Video Request Details" at bounding box center [116, 192] width 71 height 8
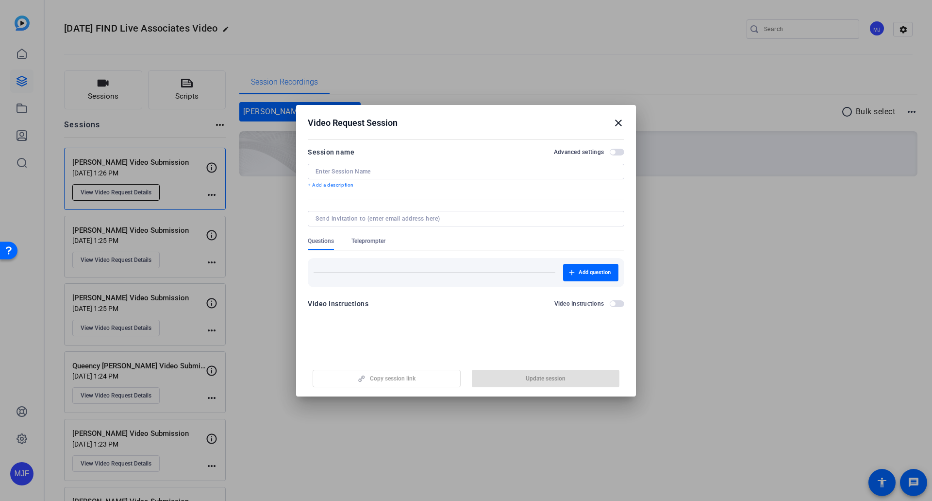
type input "Aritra Chatterjee Video Submission"
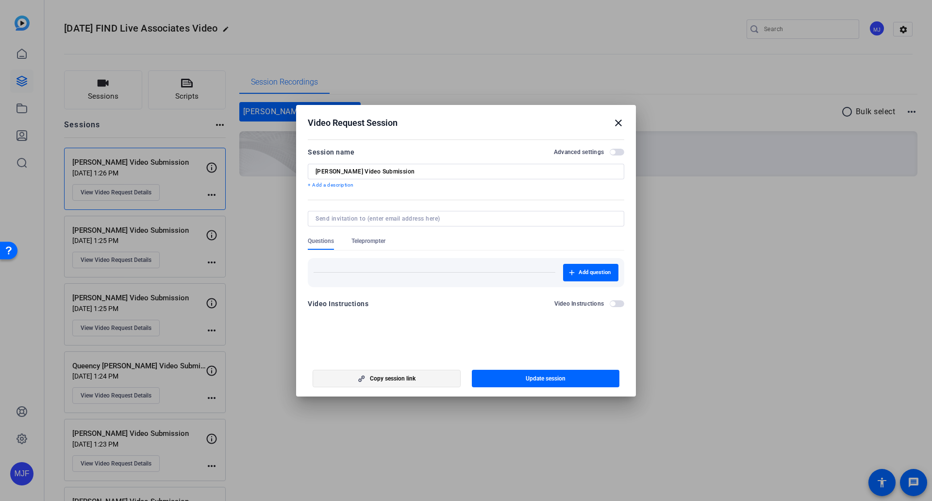
click at [403, 377] on span "Copy session link" at bounding box center [393, 378] width 46 height 8
click at [615, 126] on mat-icon "close" at bounding box center [619, 123] width 12 height 12
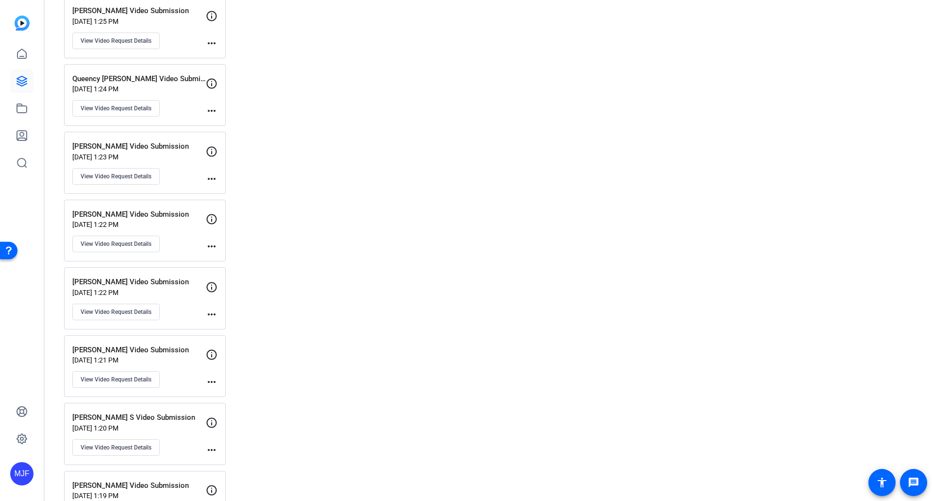
scroll to position [331, 0]
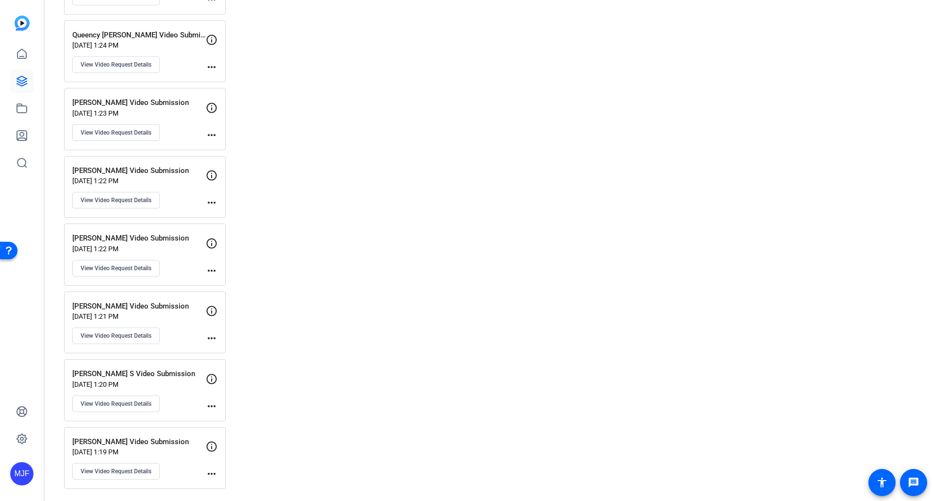
click at [166, 448] on p "Oct 01, 2025 @ 1:19 PM" at bounding box center [139, 452] width 134 height 8
click at [134, 474] on span "View Video Request Details" at bounding box center [116, 471] width 71 height 8
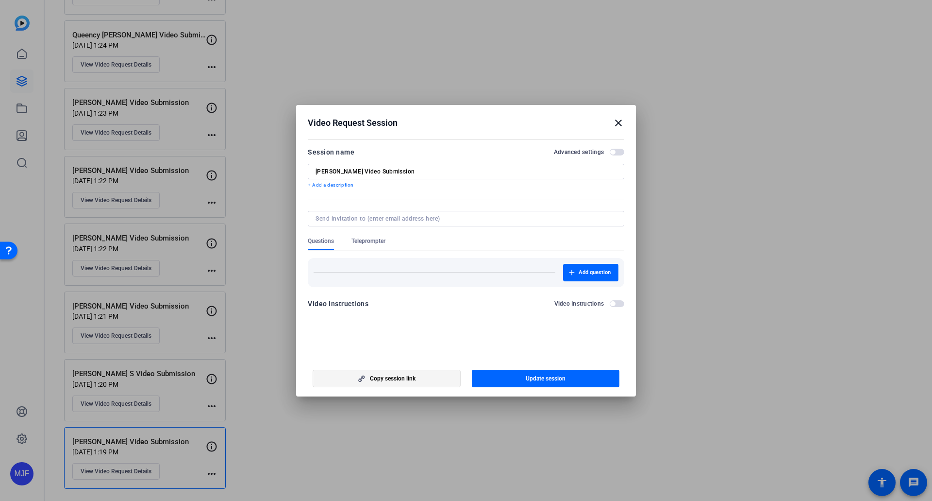
click at [431, 380] on span "button" at bounding box center [386, 378] width 147 height 23
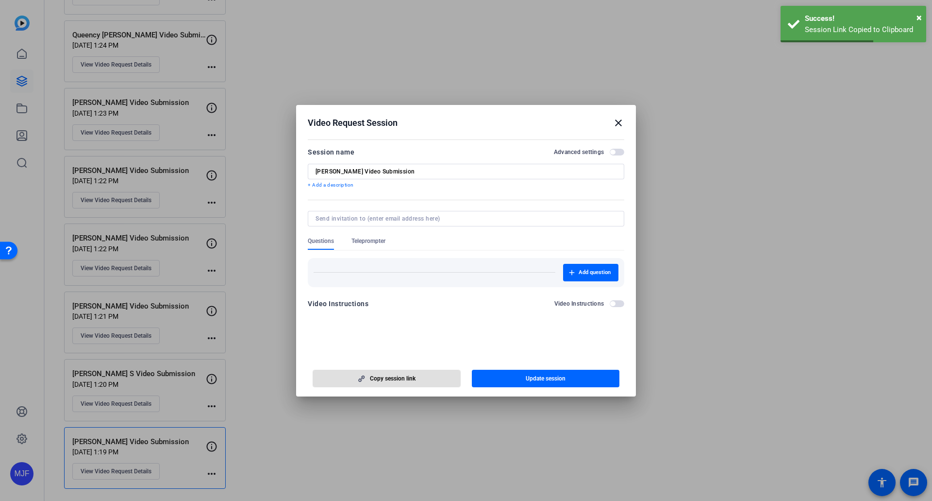
click at [617, 124] on mat-icon "close" at bounding box center [619, 123] width 12 height 12
